Goal: Information Seeking & Learning: Learn about a topic

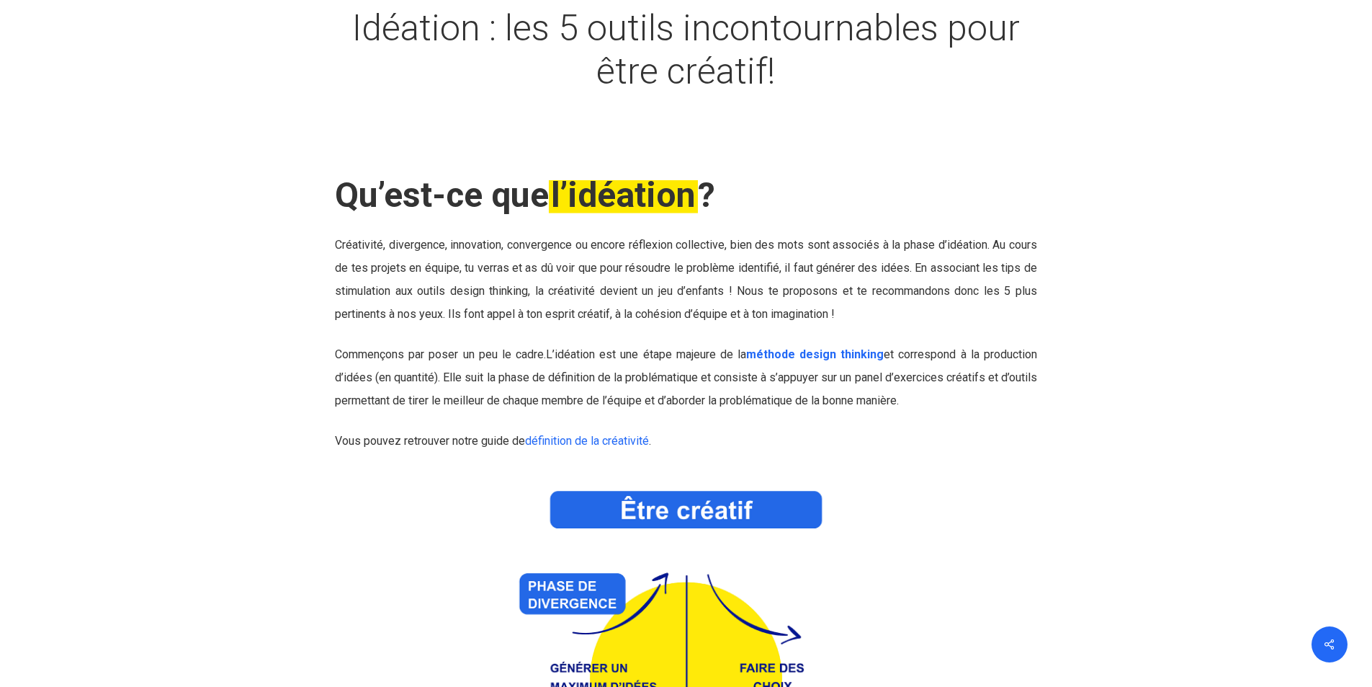
scroll to position [216, 0]
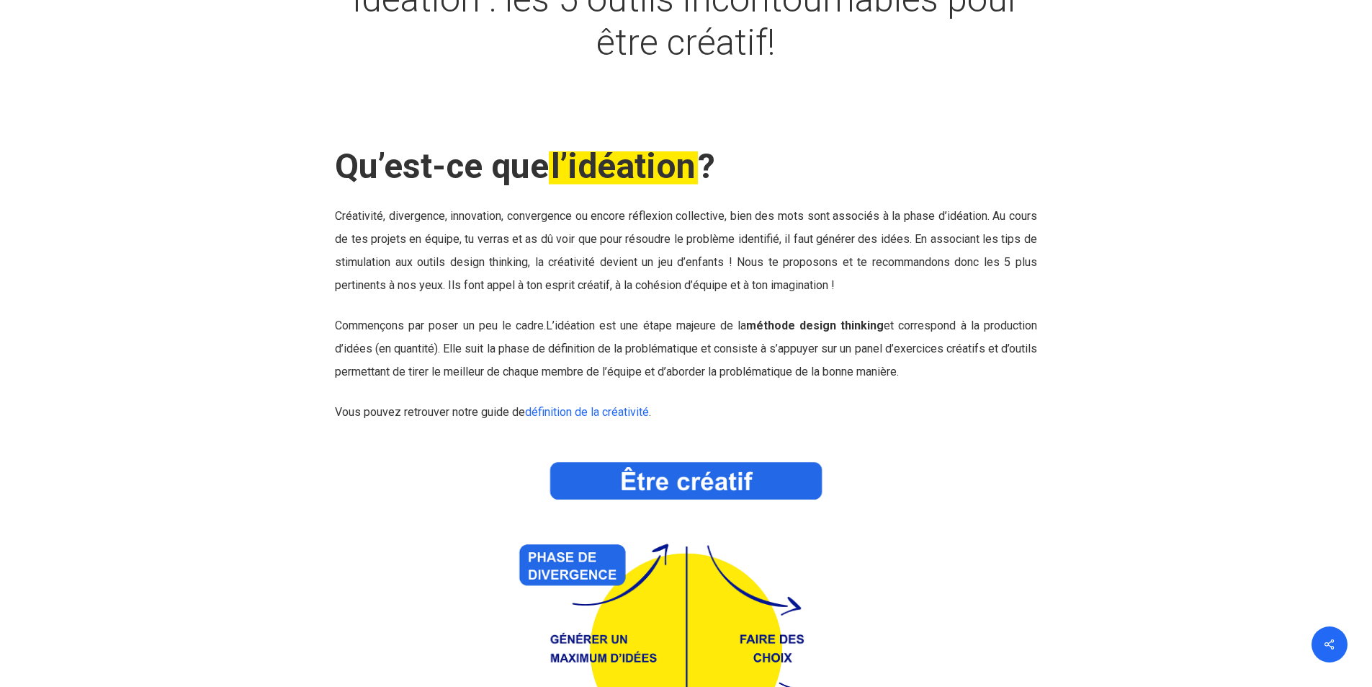
click at [852, 323] on link "méthode design thinking" at bounding box center [815, 325] width 138 height 14
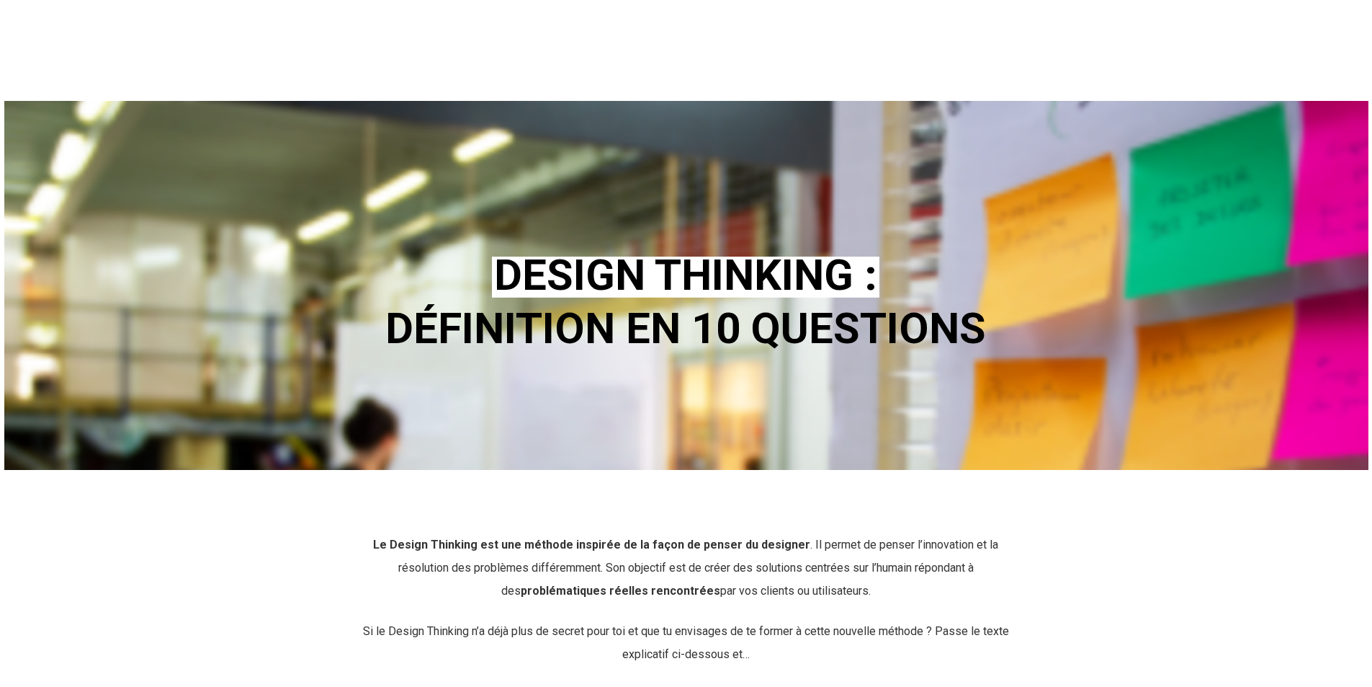
scroll to position [216, 0]
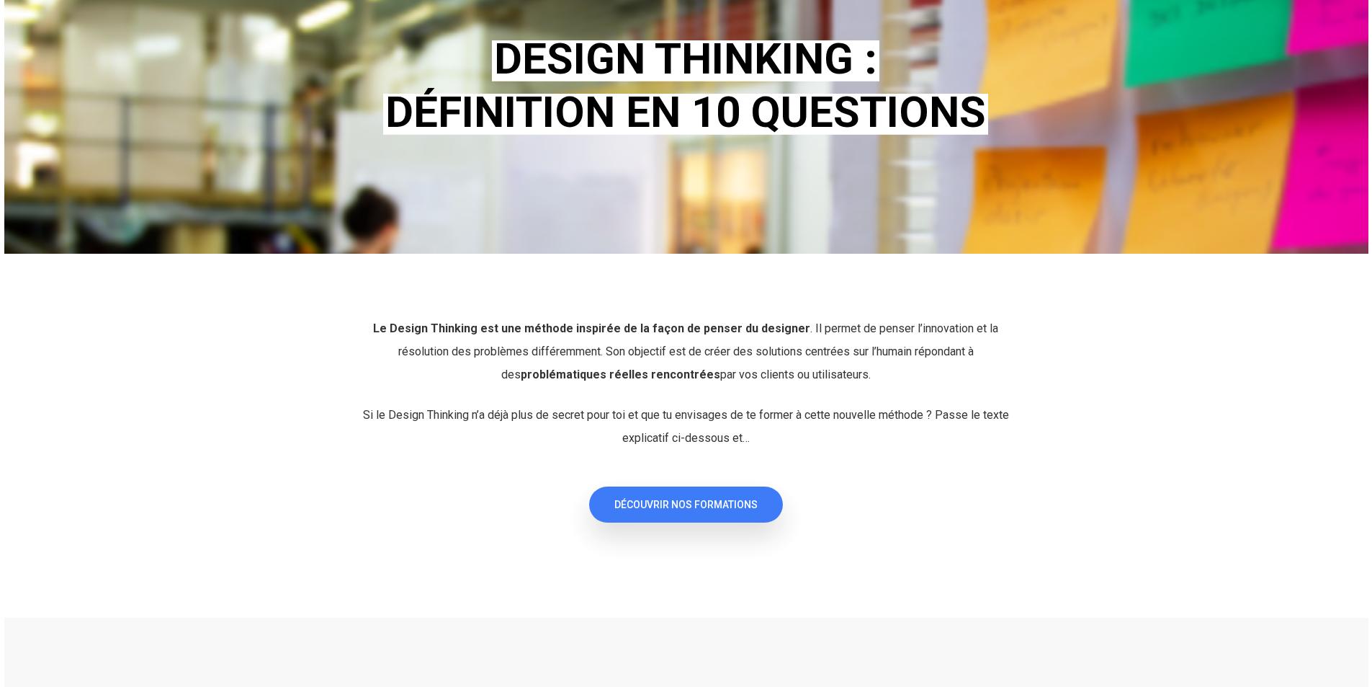
click at [702, 509] on span "DÉCOUVRIR NOS FORMATIONS" at bounding box center [685, 504] width 143 height 14
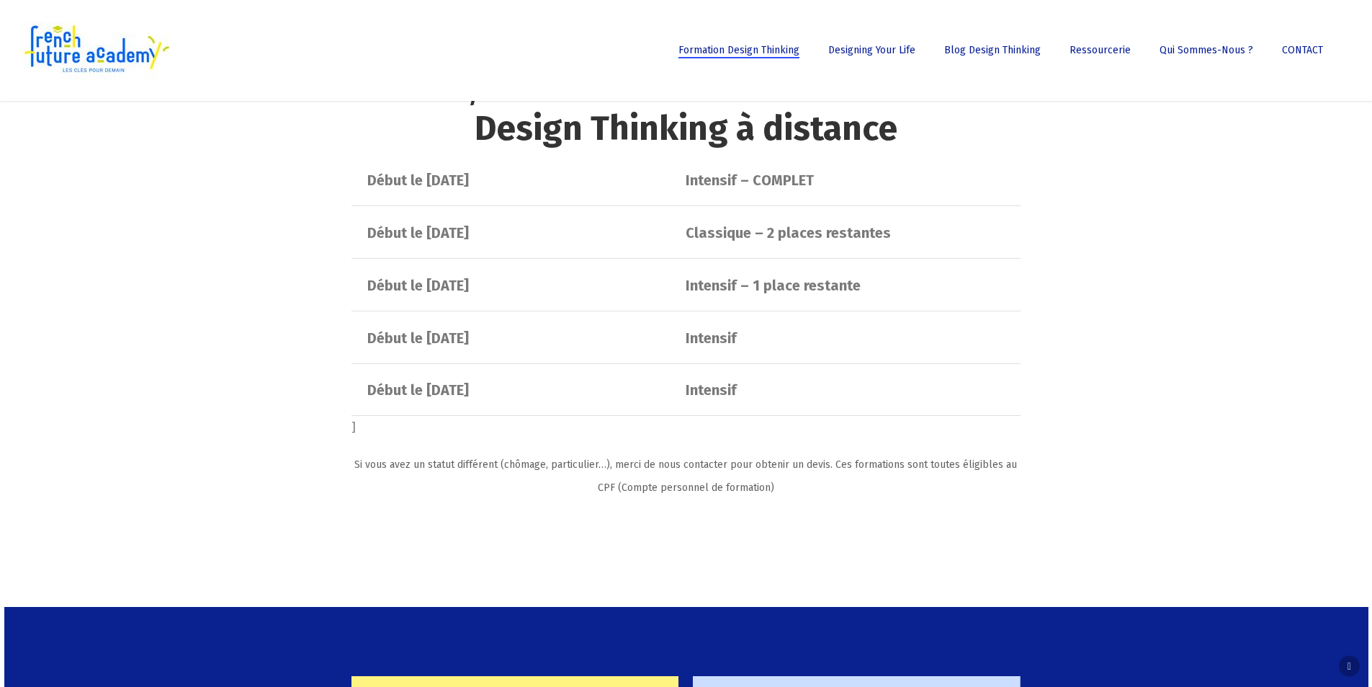
scroll to position [2881, 0]
